Goal: Check status: Check status

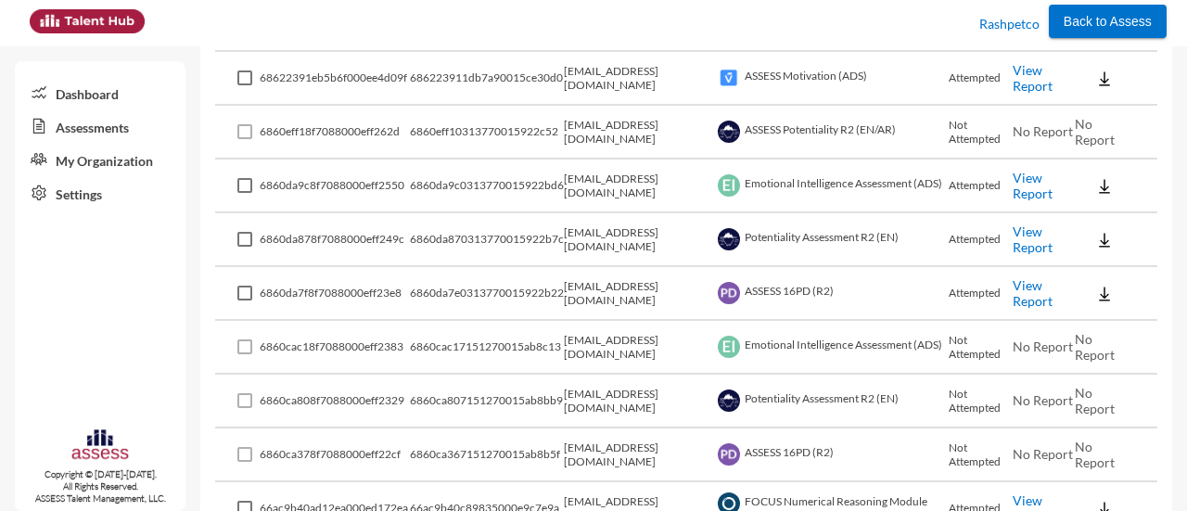
scroll to position [480, 0]
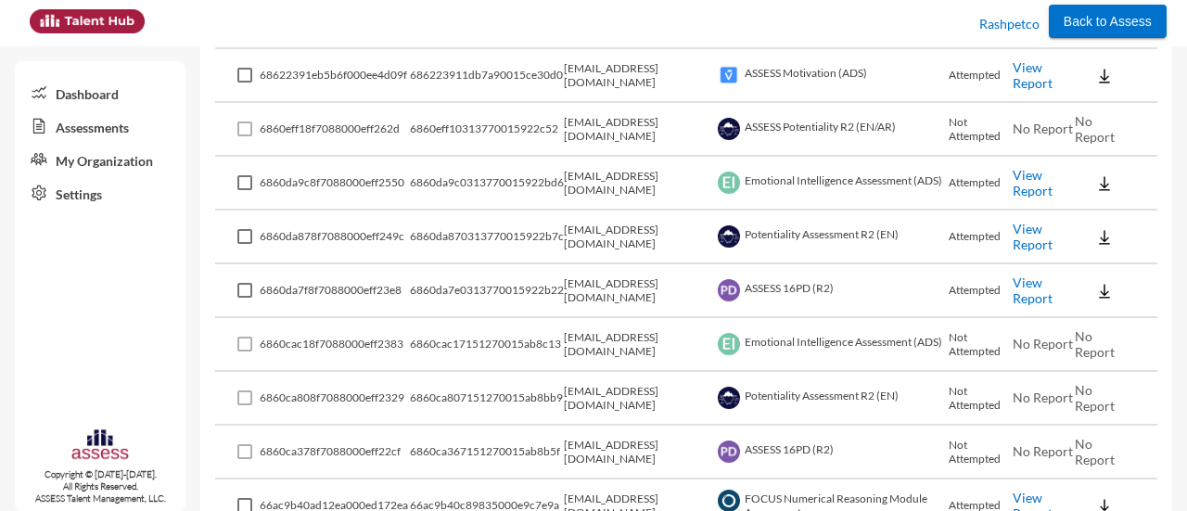
click at [1032, 234] on link "View Report" at bounding box center [1033, 237] width 40 height 32
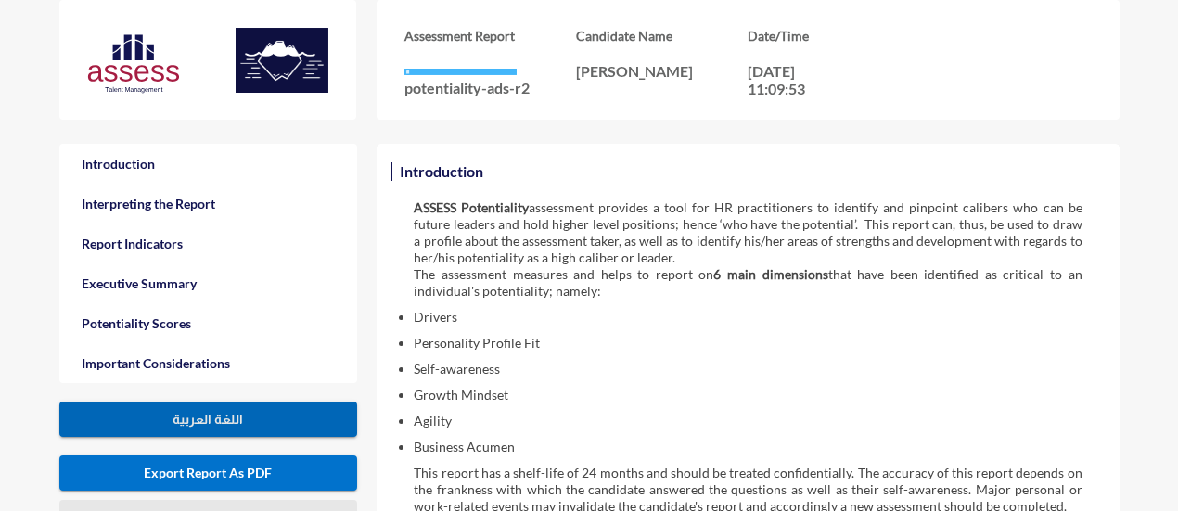
click at [293, 417] on button "اللغة العربية" at bounding box center [208, 419] width 298 height 35
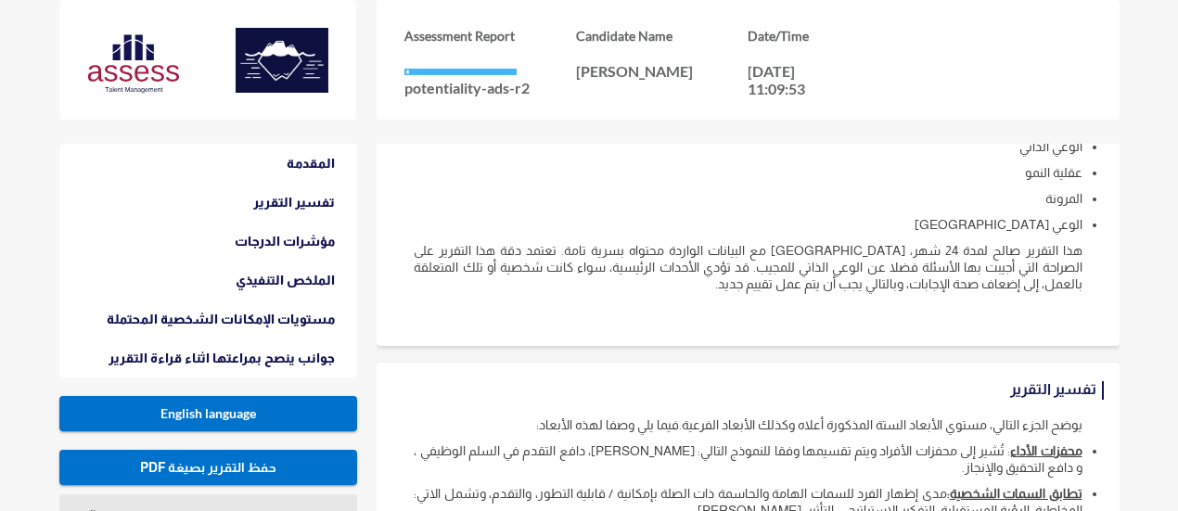
scroll to position [205, 0]
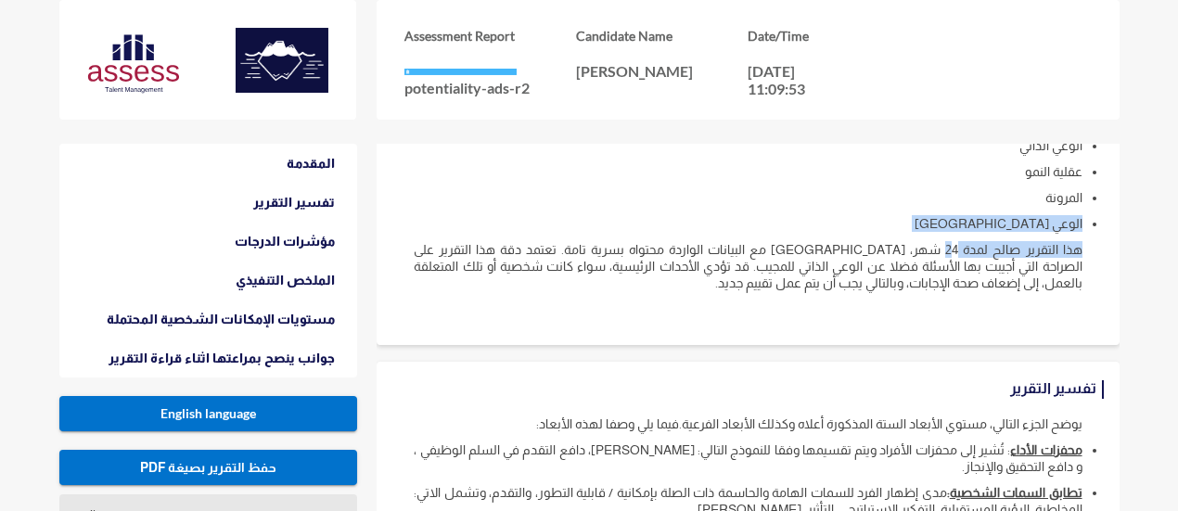
drag, startPoint x: 956, startPoint y: 240, endPoint x: 1083, endPoint y: 229, distance: 126.6
click at [1083, 229] on div "تقييم الإمكانات الشخصية المحتملة أداة تساعد أخصائي الموارد البشرية على تعريف ال…" at bounding box center [747, 150] width 705 height 352
